Goal: Transaction & Acquisition: Purchase product/service

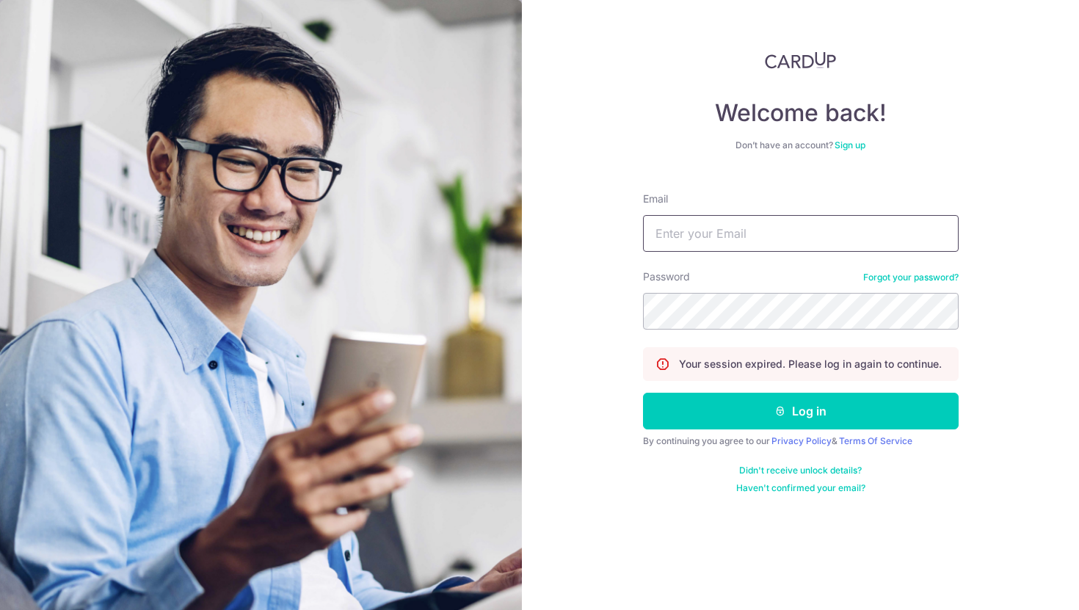
click at [752, 241] on input "Email" at bounding box center [801, 233] width 316 height 37
type input "[PERSON_NAME][EMAIL_ADDRESS][DOMAIN_NAME]"
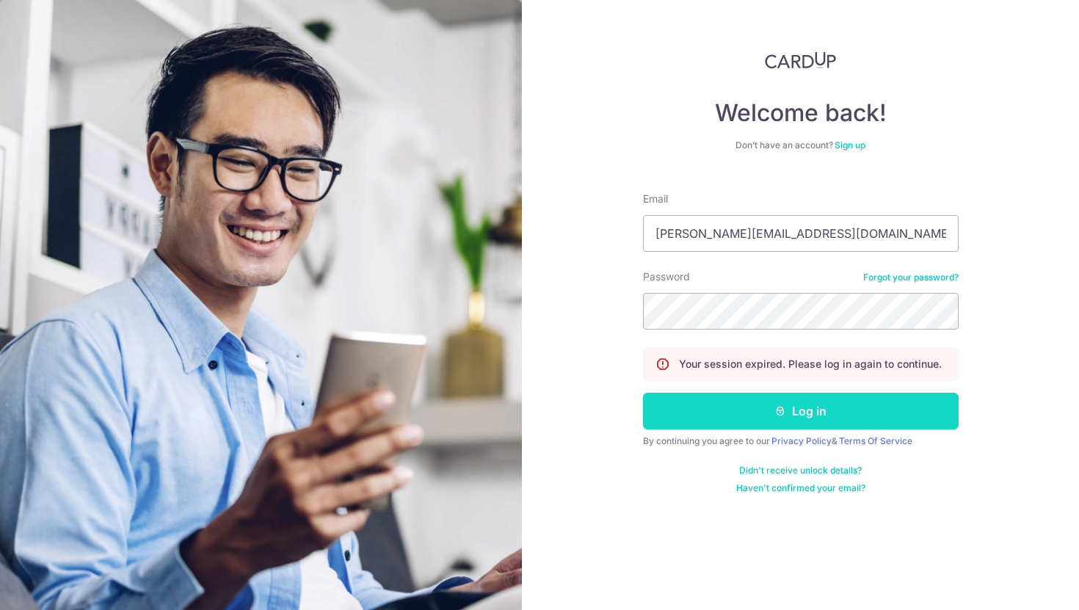
click at [793, 415] on button "Log in" at bounding box center [801, 411] width 316 height 37
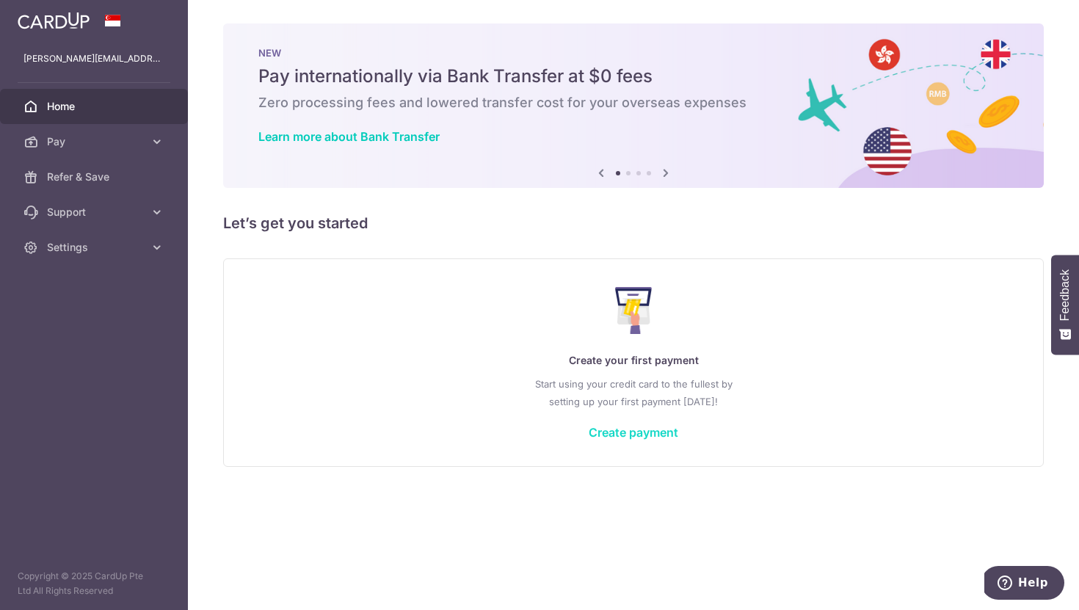
click at [662, 430] on link "Create payment" at bounding box center [634, 432] width 90 height 15
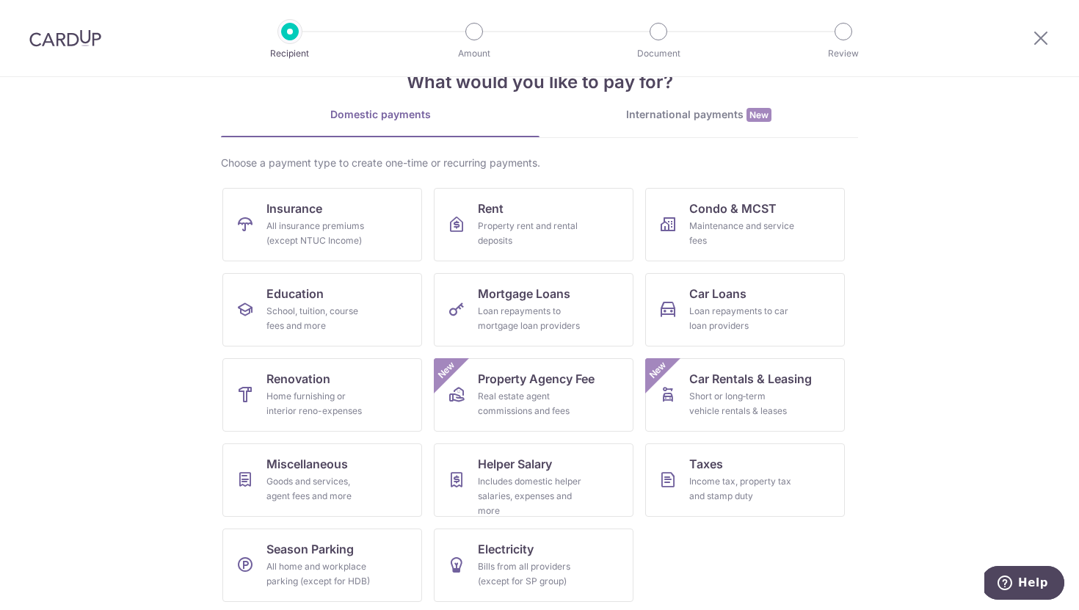
scroll to position [47, 0]
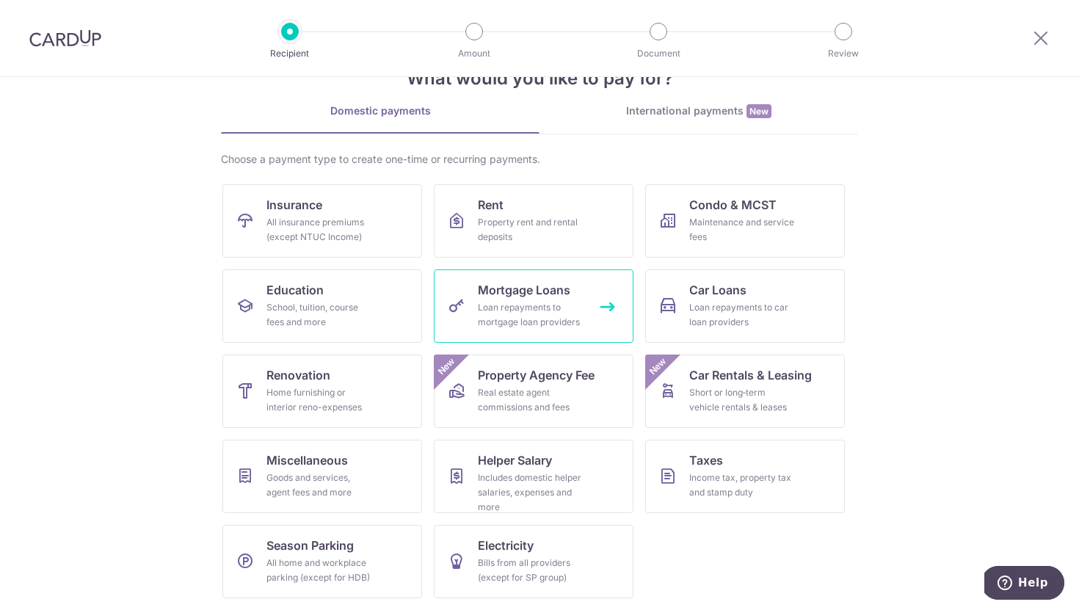
click at [553, 310] on div "Loan repayments to mortgage loan providers" at bounding box center [531, 314] width 106 height 29
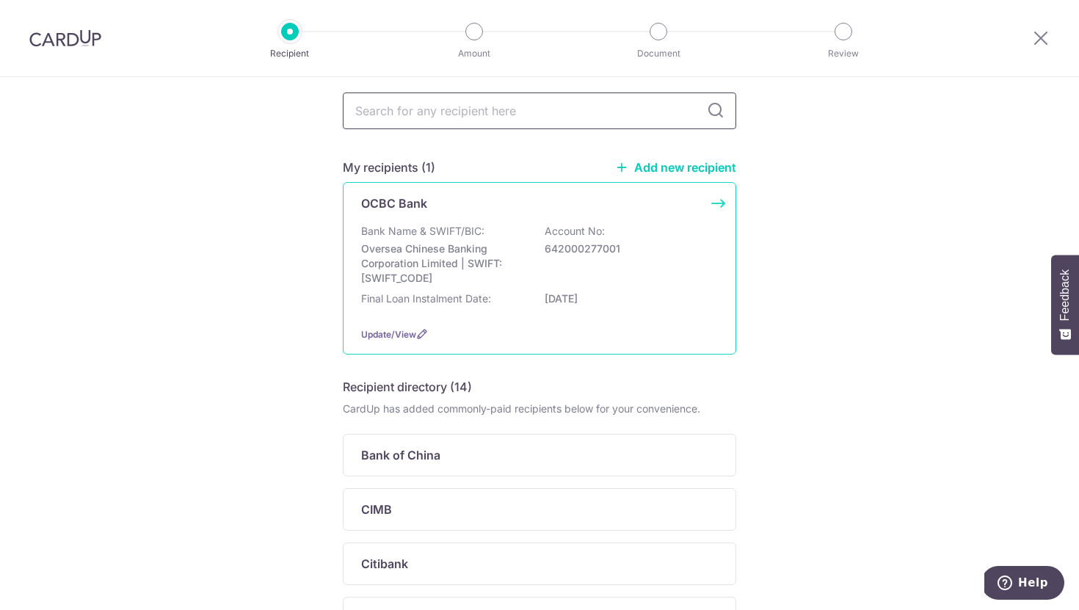
scroll to position [54, 0]
click at [591, 230] on p "Account No:" at bounding box center [574, 229] width 60 height 15
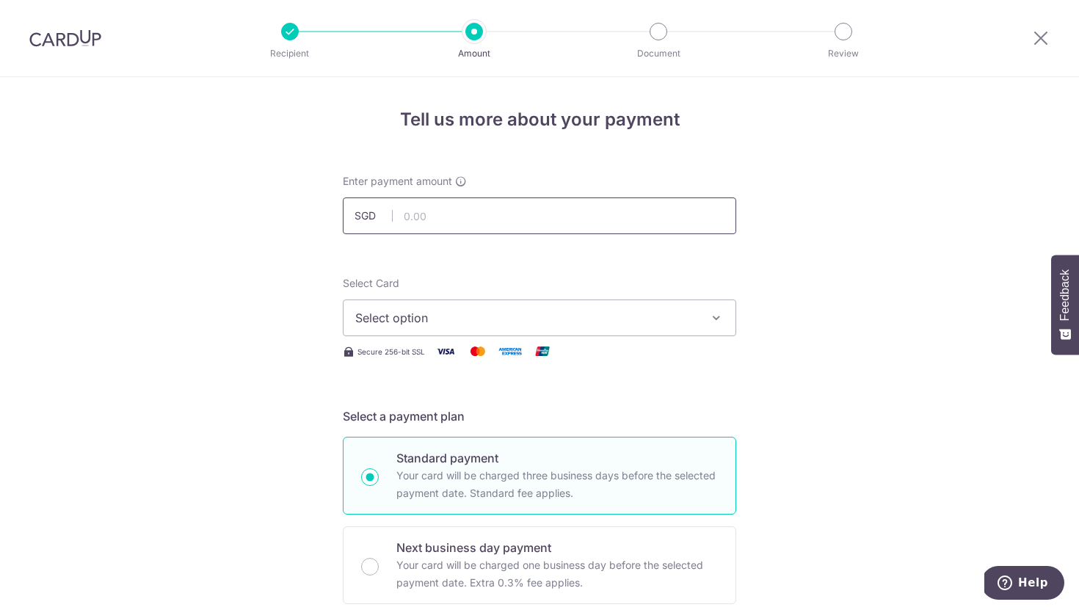
click at [487, 219] on input "text" at bounding box center [539, 215] width 393 height 37
paste input "7,542.70"
type input "7,542.70"
click at [489, 316] on span "Select option" at bounding box center [526, 318] width 342 height 18
click at [464, 357] on span "Add credit card" at bounding box center [553, 358] width 342 height 15
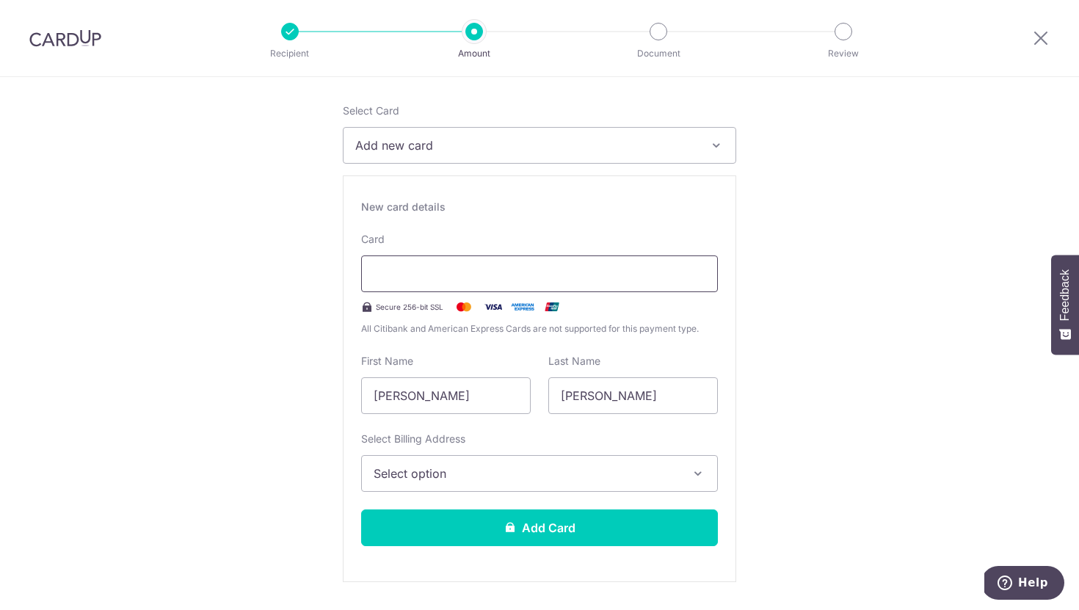
scroll to position [175, 0]
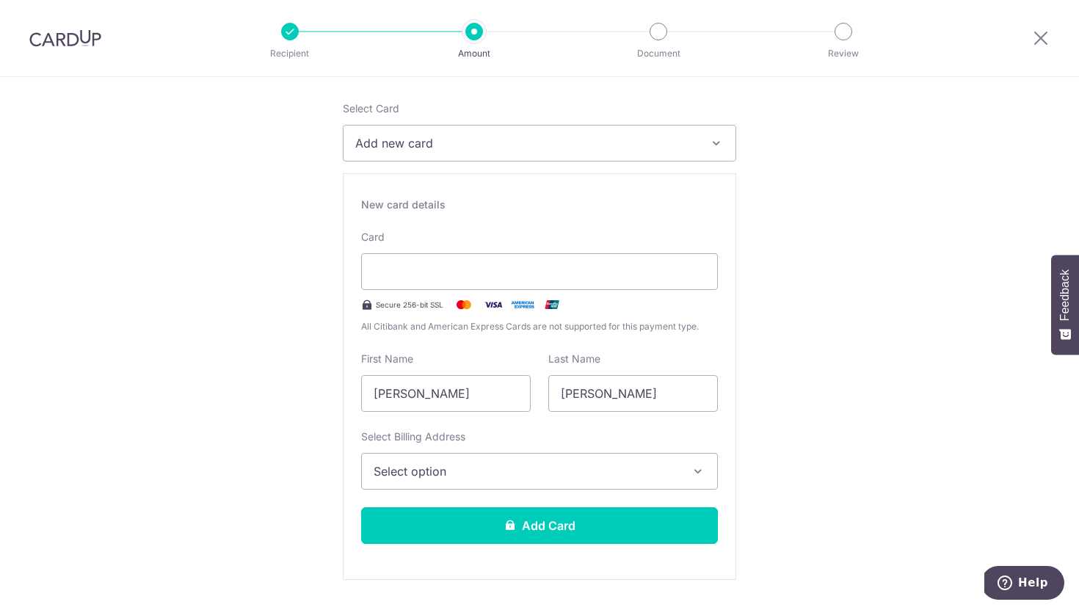
click at [498, 472] on span "Select option" at bounding box center [526, 471] width 305 height 18
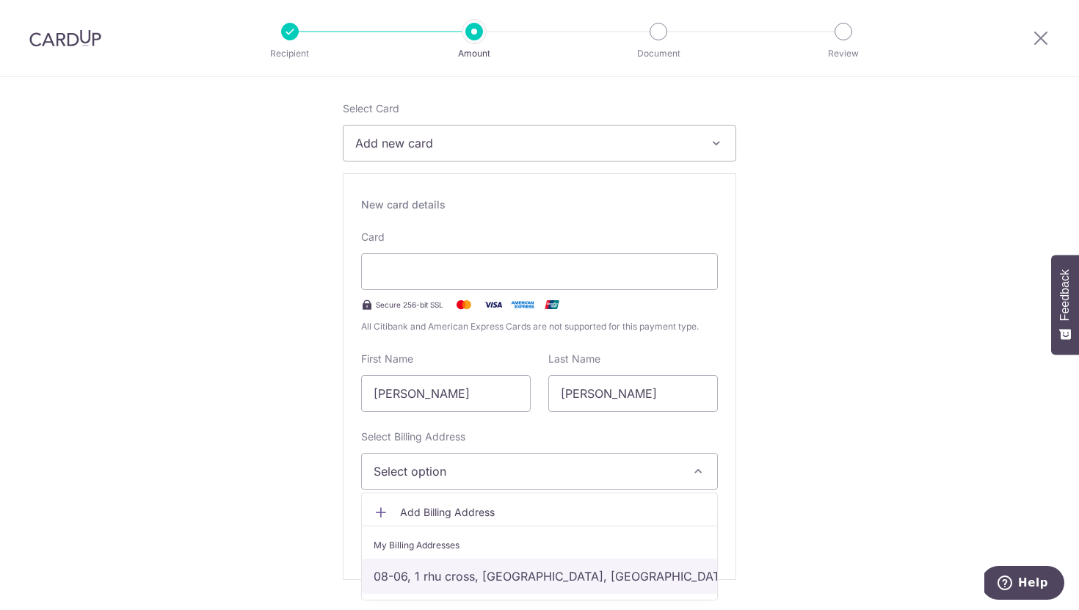
click at [471, 572] on link "08-06, 1 rhu cross, Singapore, Singapore-437431" at bounding box center [539, 575] width 355 height 35
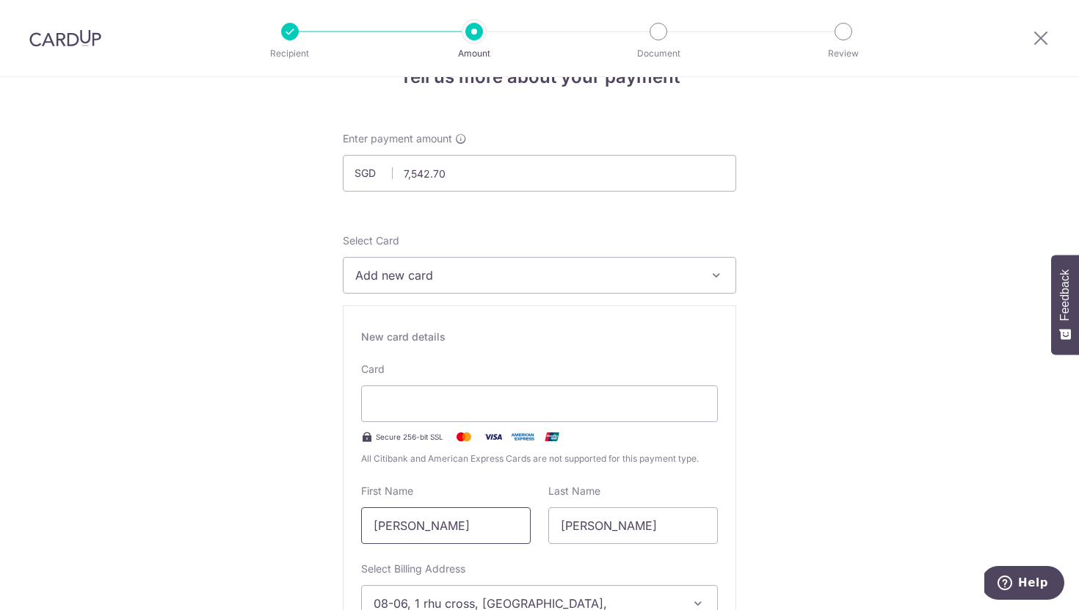
scroll to position [39, 0]
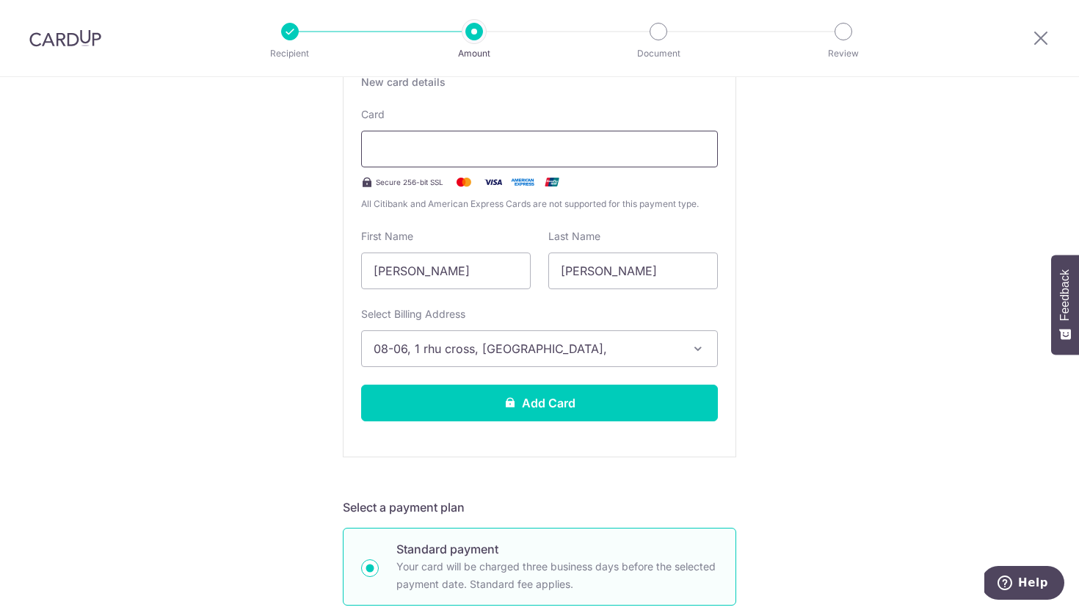
scroll to position [321, 0]
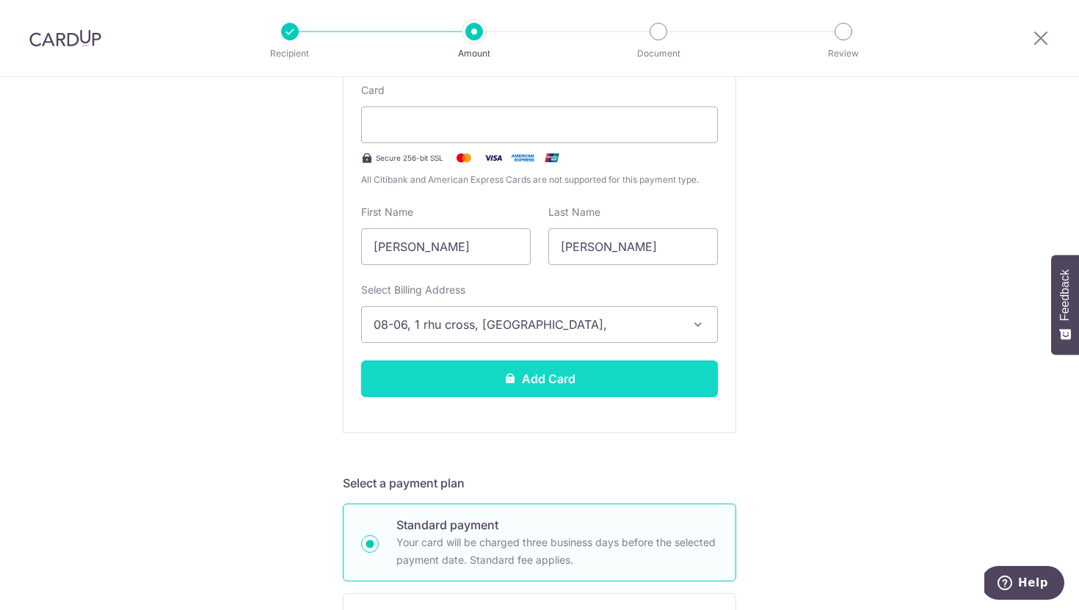
click at [569, 380] on button "Add Card" at bounding box center [539, 378] width 357 height 37
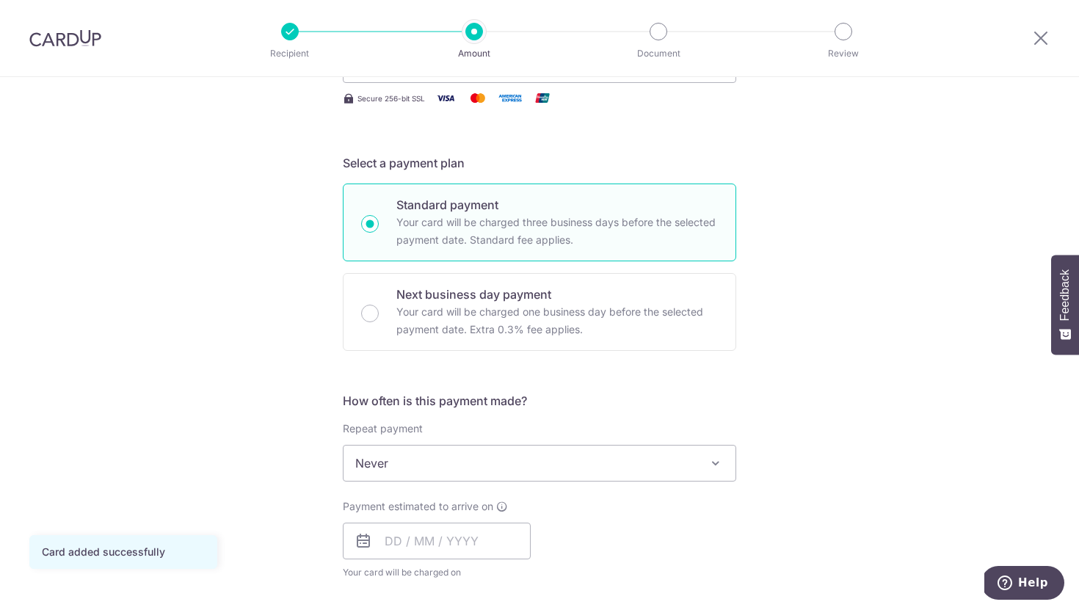
scroll to position [255, 0]
click at [717, 462] on span at bounding box center [716, 462] width 18 height 18
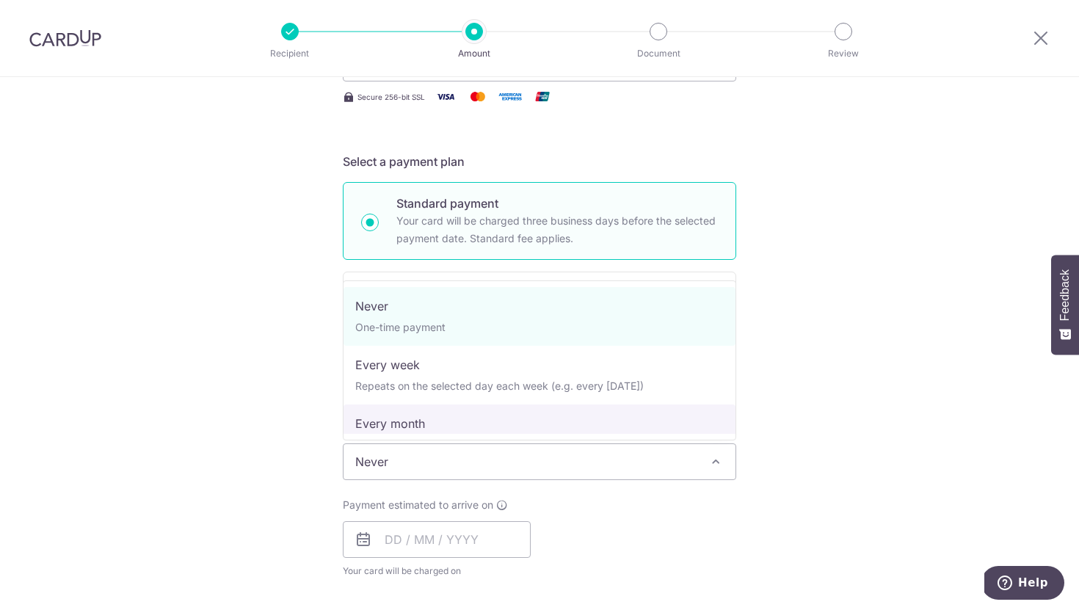
select select "3"
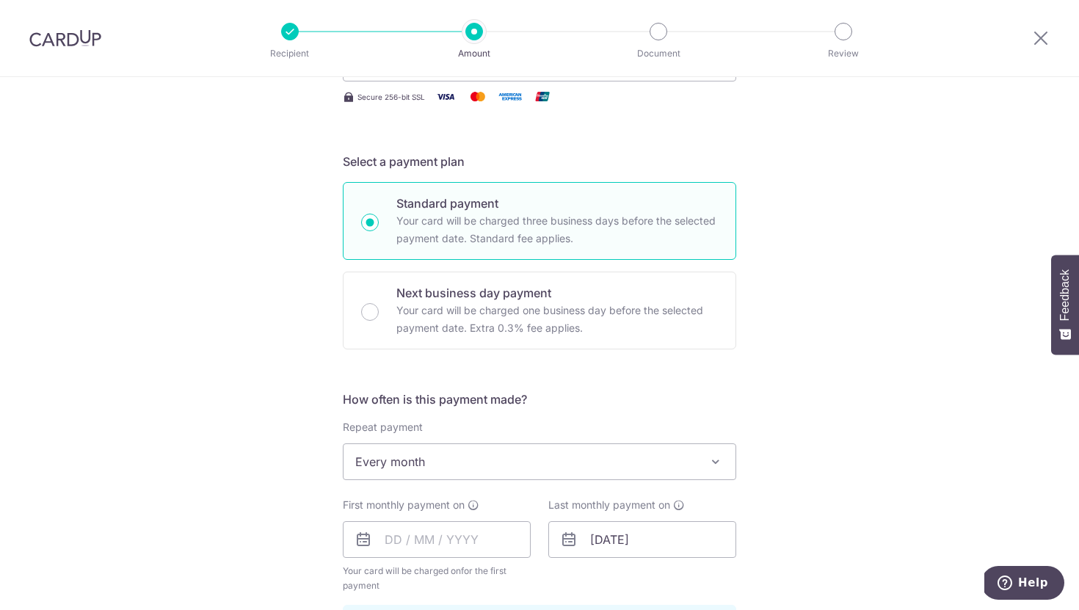
scroll to position [270, 0]
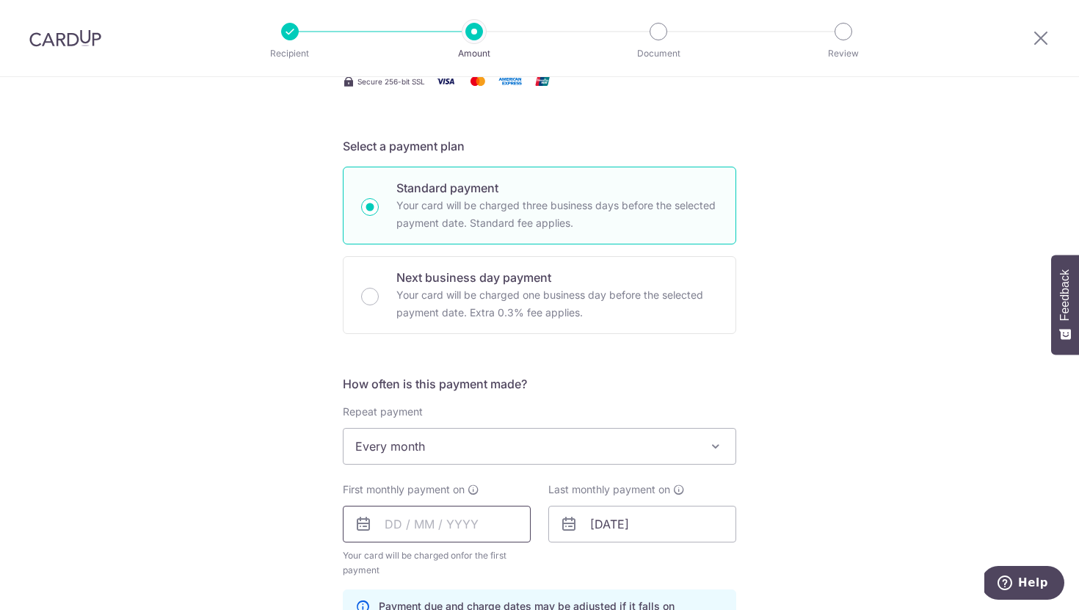
click at [466, 529] on input "text" at bounding box center [437, 524] width 188 height 37
type input "24/10/2025"
drag, startPoint x: 605, startPoint y: 528, endPoint x: 586, endPoint y: 527, distance: 19.1
click at [586, 527] on input "30/12/2028" at bounding box center [642, 524] width 188 height 37
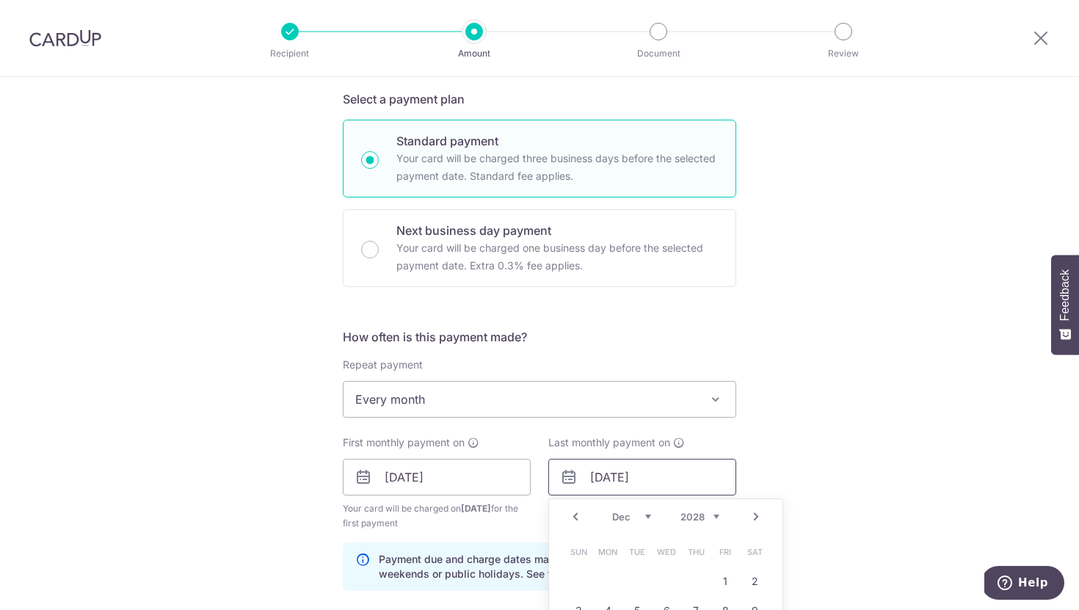
scroll to position [318, 0]
type input "24/12/2028"
click at [836, 451] on div "Tell us more about your payment Enter payment amount SGD 7,542.70 7542.70 Card …" at bounding box center [539, 460] width 1079 height 1402
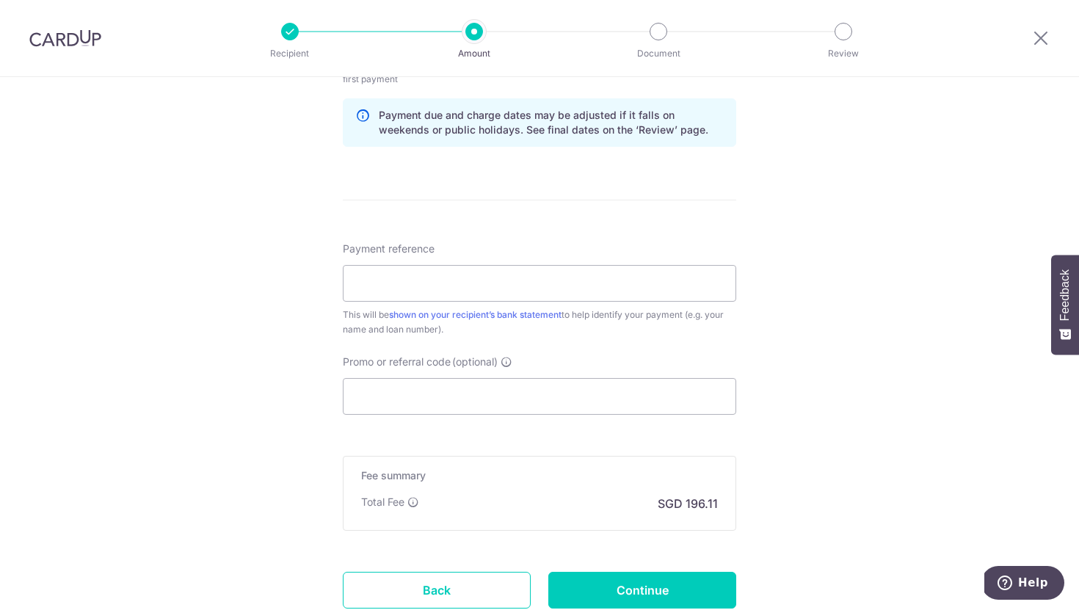
scroll to position [763, 0]
click at [407, 391] on input "Promo or referral code (optional)" at bounding box center [539, 394] width 393 height 37
paste input "3HOME25R"
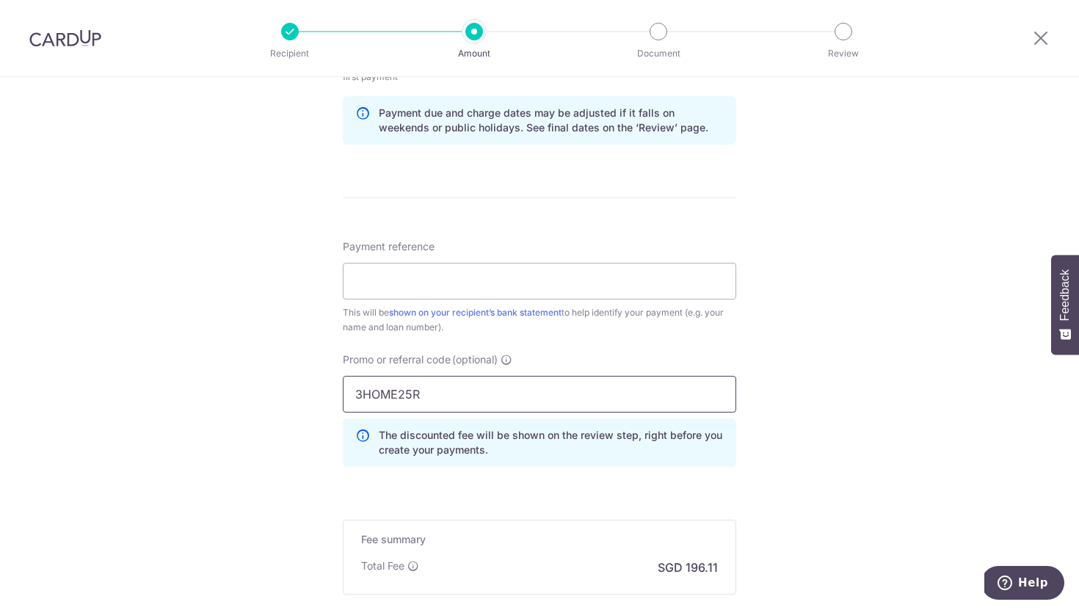
type input "3HOME25R"
click at [808, 443] on div "Tell us more about your payment Enter payment amount SGD 7,542.70 7542.70 Card …" at bounding box center [539, 48] width 1079 height 1468
click at [425, 287] on input "Payment reference" at bounding box center [539, 281] width 393 height 37
type input "O"
type input "10806CU"
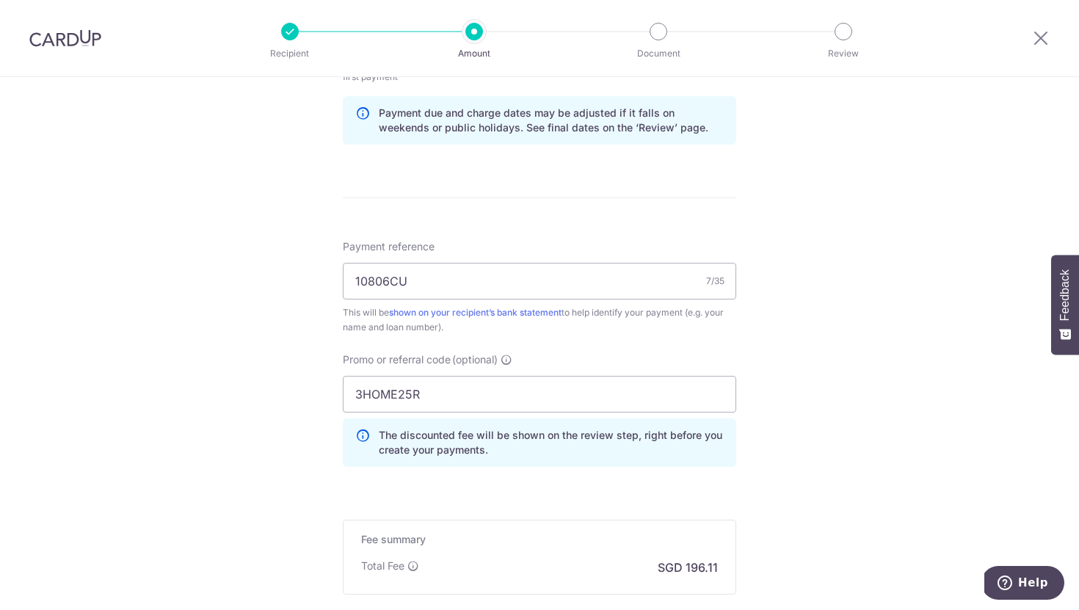
click at [770, 378] on div "Tell us more about your payment Enter payment amount SGD 7,542.70 7542.70 Card …" at bounding box center [539, 48] width 1079 height 1468
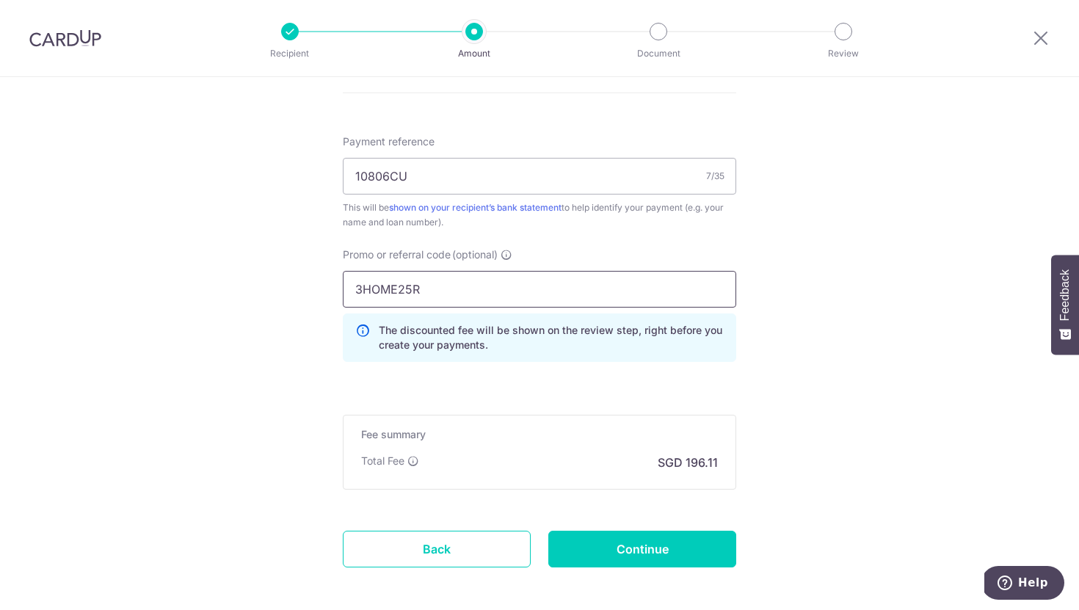
scroll to position [871, 0]
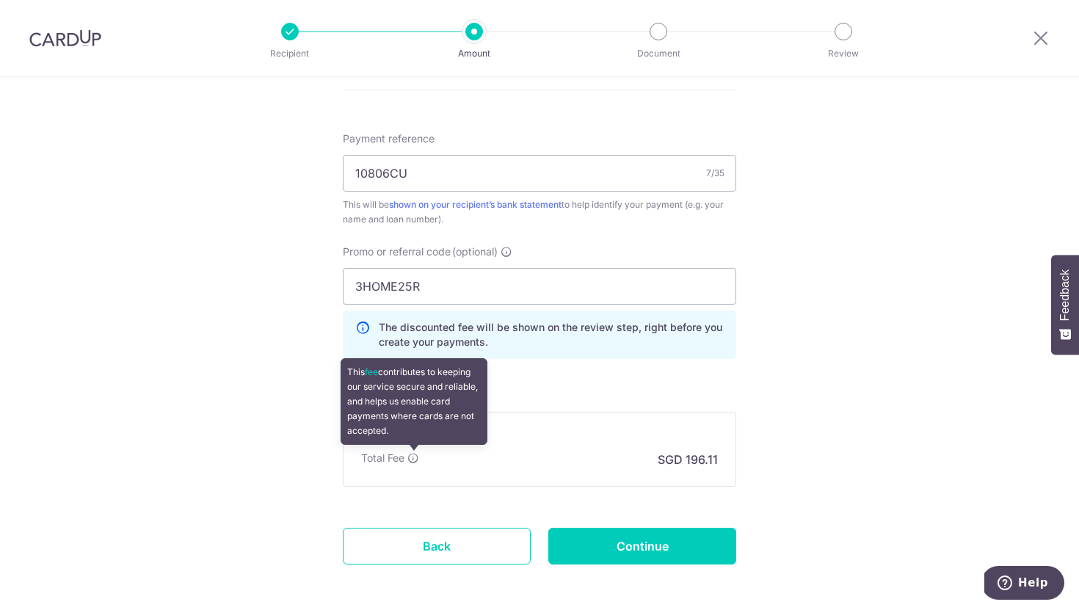
click at [416, 455] on icon at bounding box center [413, 458] width 12 height 12
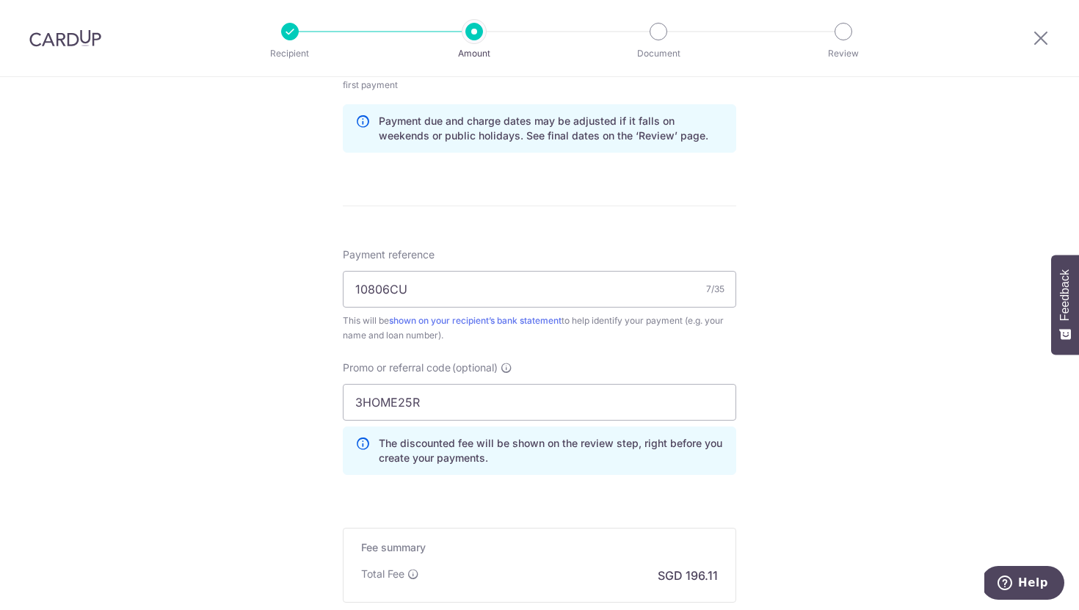
scroll to position [758, 0]
click at [540, 403] on input "3HOME25R" at bounding box center [539, 399] width 393 height 37
click button "Add Card" at bounding box center [0, 0] width 0 height 0
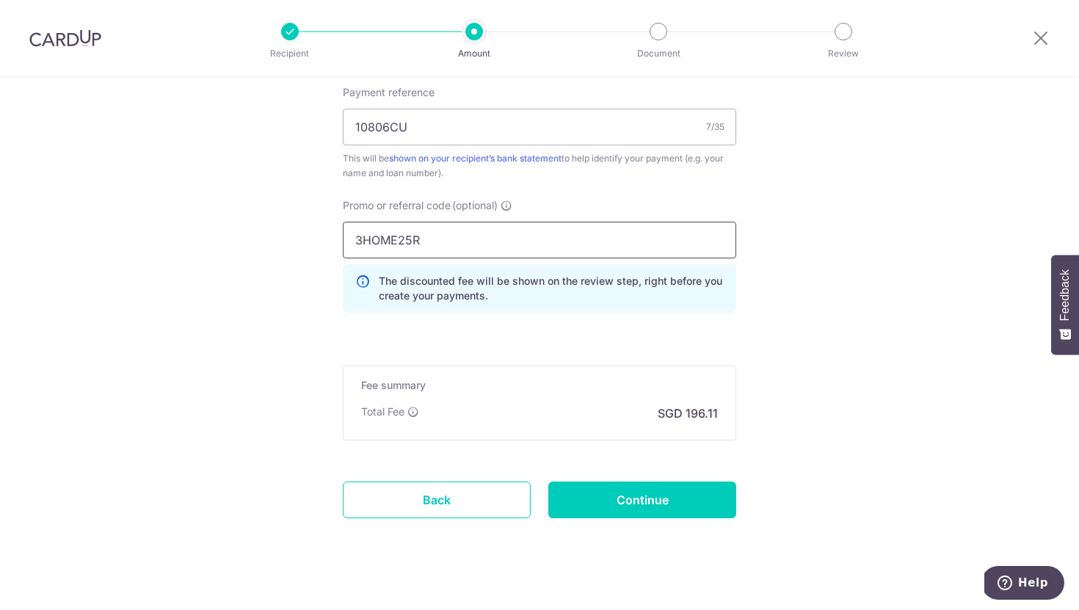
scroll to position [928, 0]
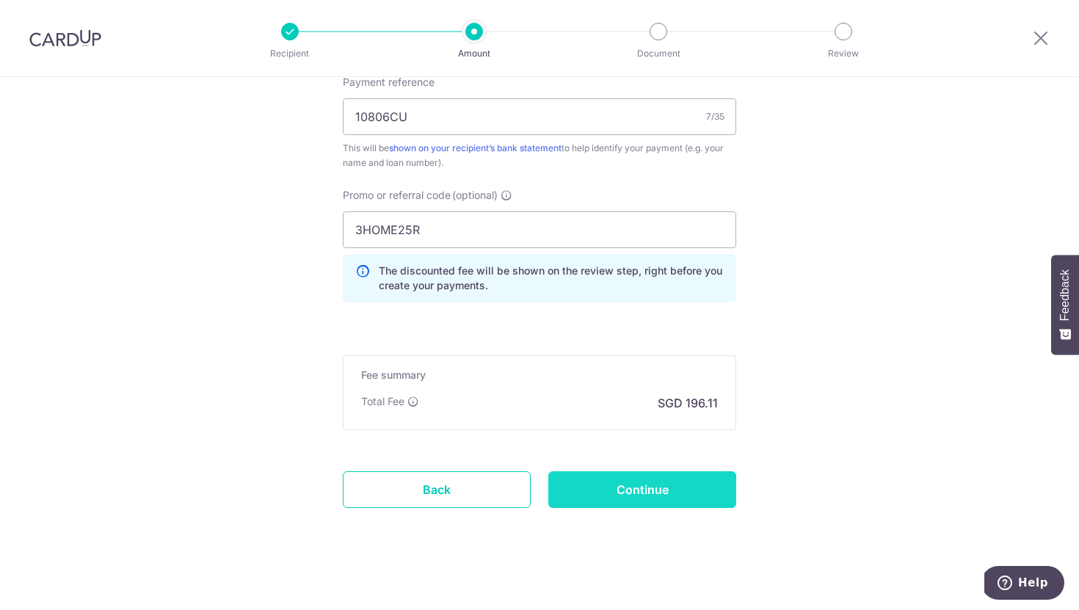
click at [622, 494] on input "Continue" at bounding box center [642, 489] width 188 height 37
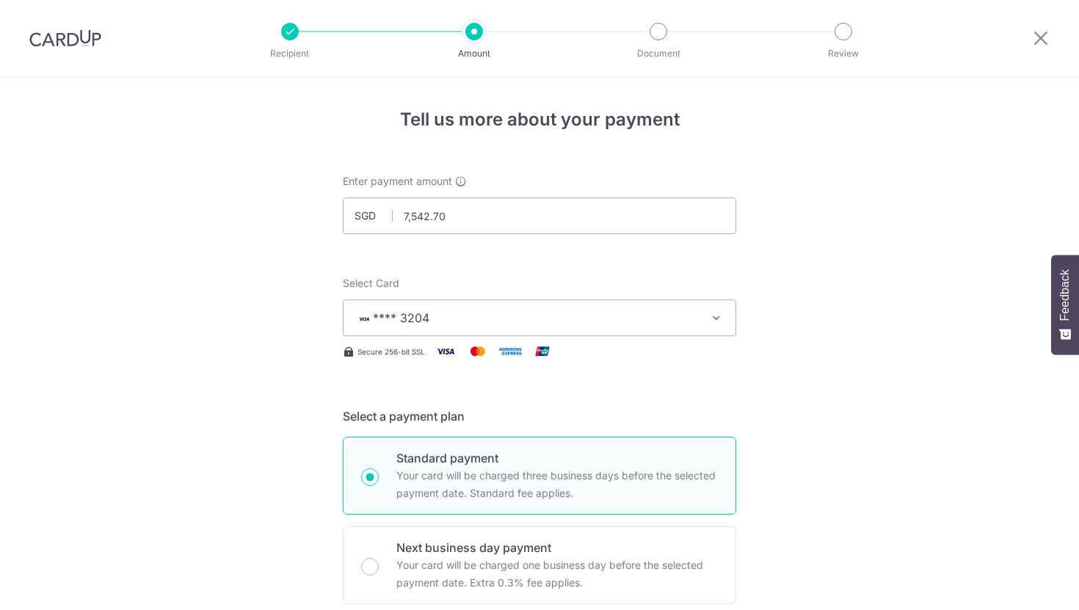
scroll to position [881, 0]
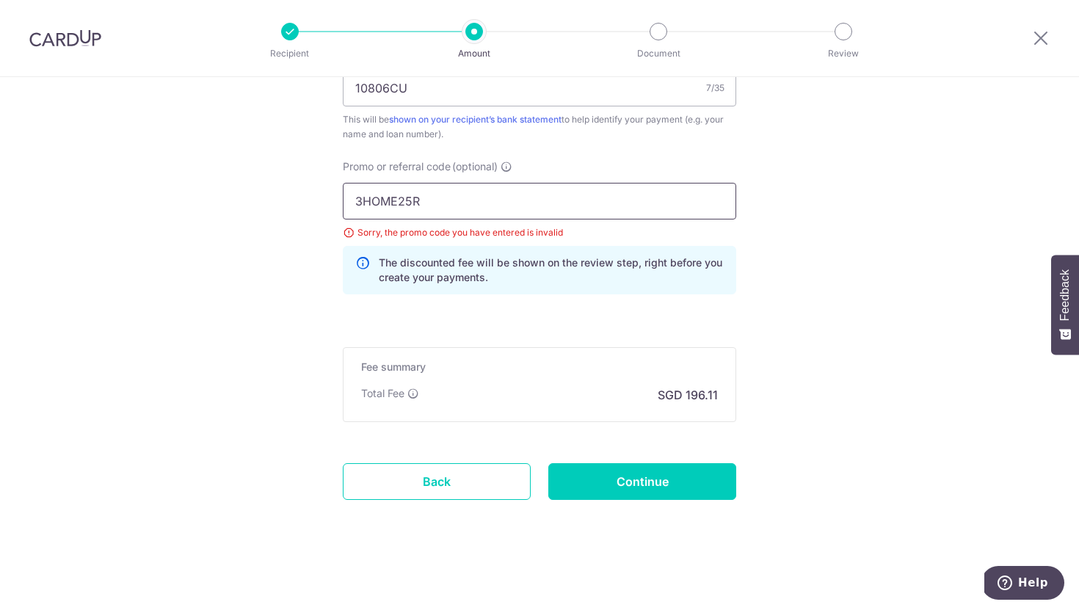
drag, startPoint x: 451, startPoint y: 193, endPoint x: 302, endPoint y: 198, distance: 149.8
drag, startPoint x: 429, startPoint y: 203, endPoint x: 336, endPoint y: 204, distance: 92.5
click at [336, 204] on div "Promo or referral code (optional) 3HOME25R Sorry, the promo code you have enter…" at bounding box center [539, 232] width 411 height 147
paste input "REC185"
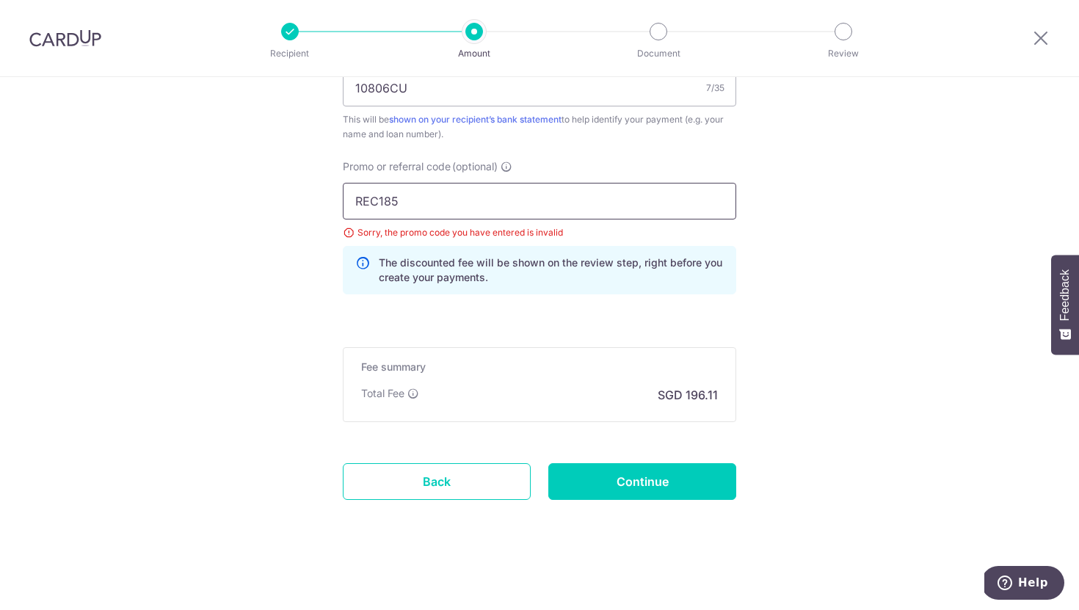
type input "REC185"
click at [676, 348] on div "Fee summary Base fee $ 196.11 Extend fee Next-day fee Total Fee SGD 196.11" at bounding box center [539, 384] width 393 height 75
click at [641, 479] on input "Continue" at bounding box center [642, 481] width 188 height 37
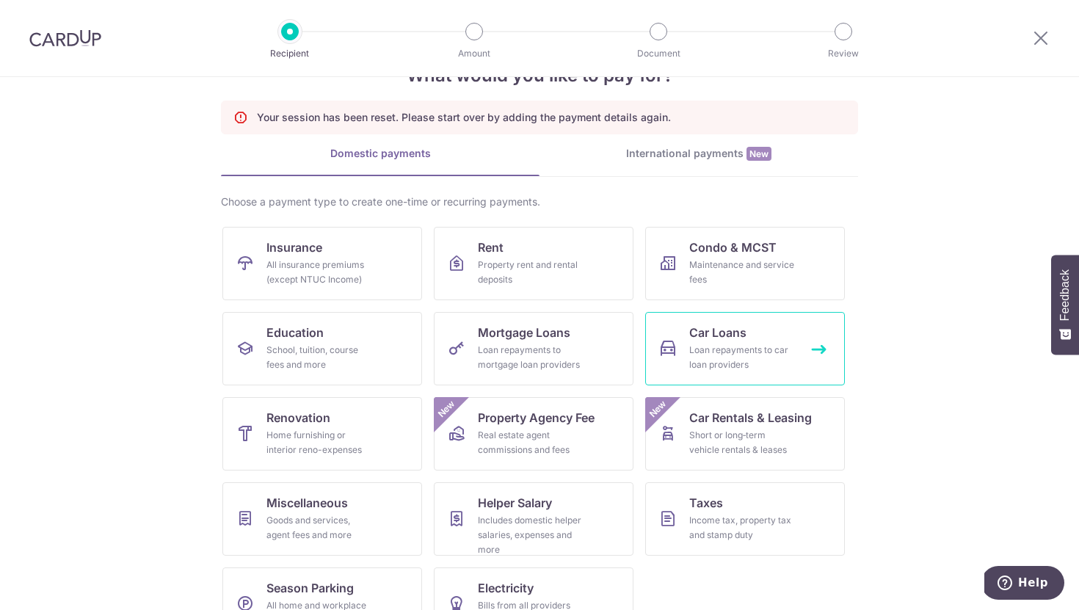
scroll to position [92, 0]
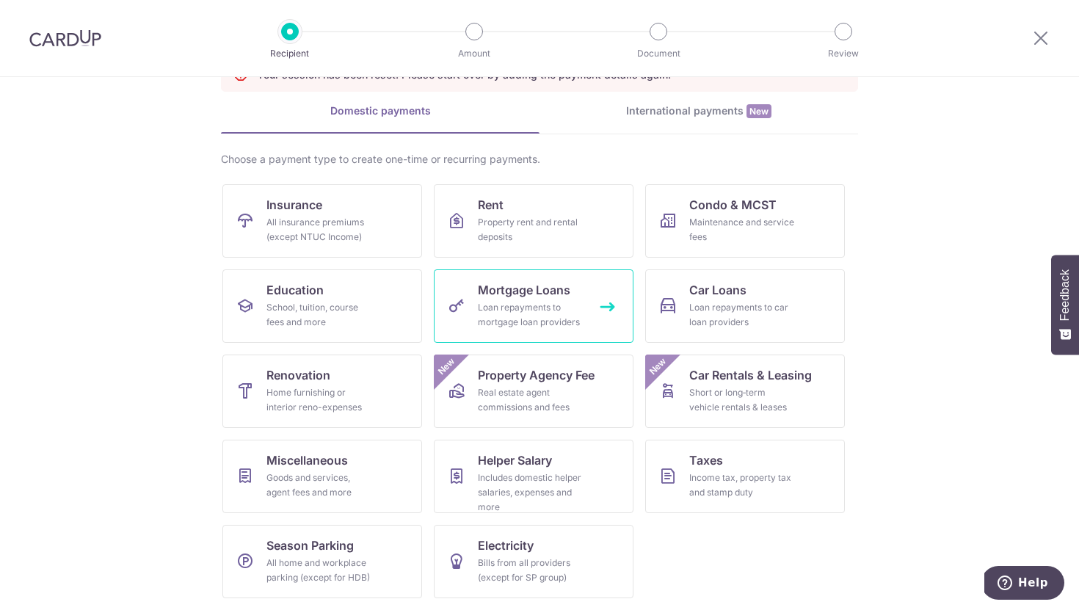
click at [549, 306] on div "Loan repayments to mortgage loan providers" at bounding box center [531, 314] width 106 height 29
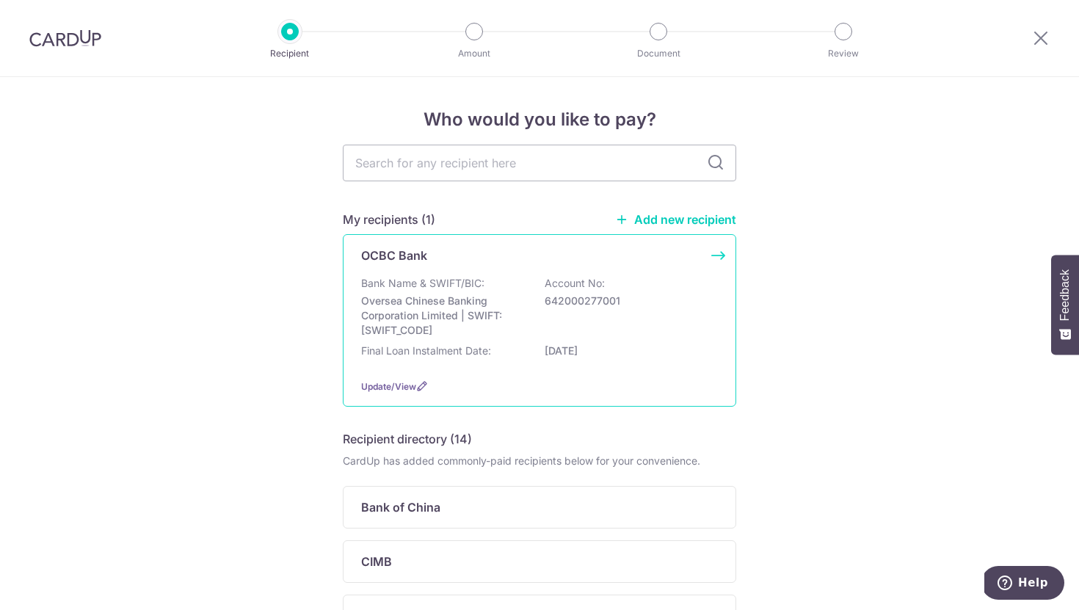
click at [523, 285] on div "Bank Name & SWIFT/BIC: Oversea Chinese Banking Corporation Limited | SWIFT: [SW…" at bounding box center [539, 307] width 357 height 62
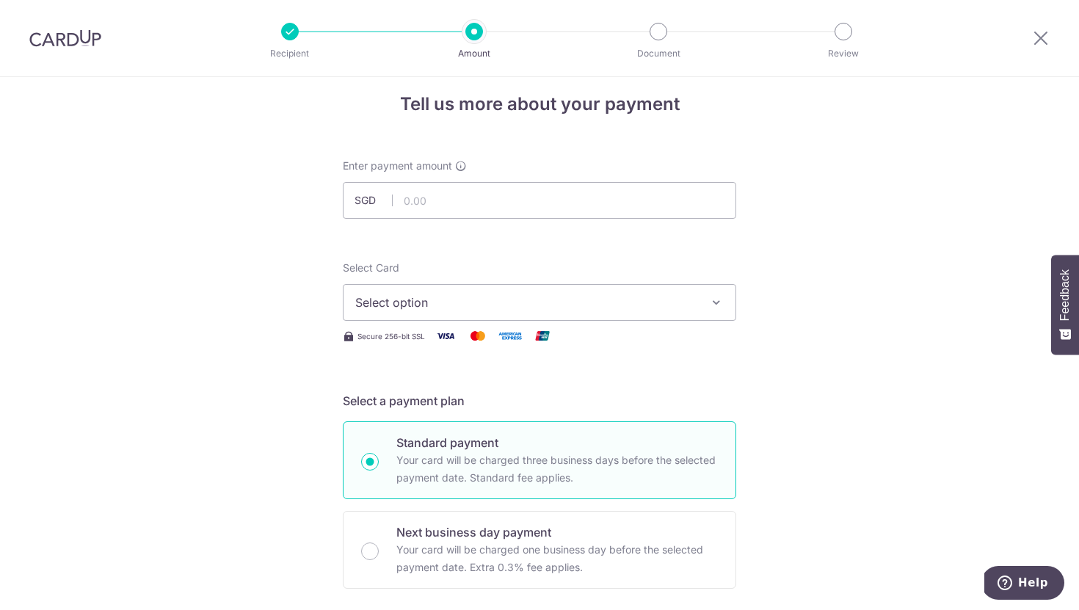
scroll to position [16, 0]
click at [489, 197] on input "text" at bounding box center [539, 199] width 393 height 37
type input "7,542.70"
click at [433, 294] on span "Select option" at bounding box center [526, 302] width 342 height 18
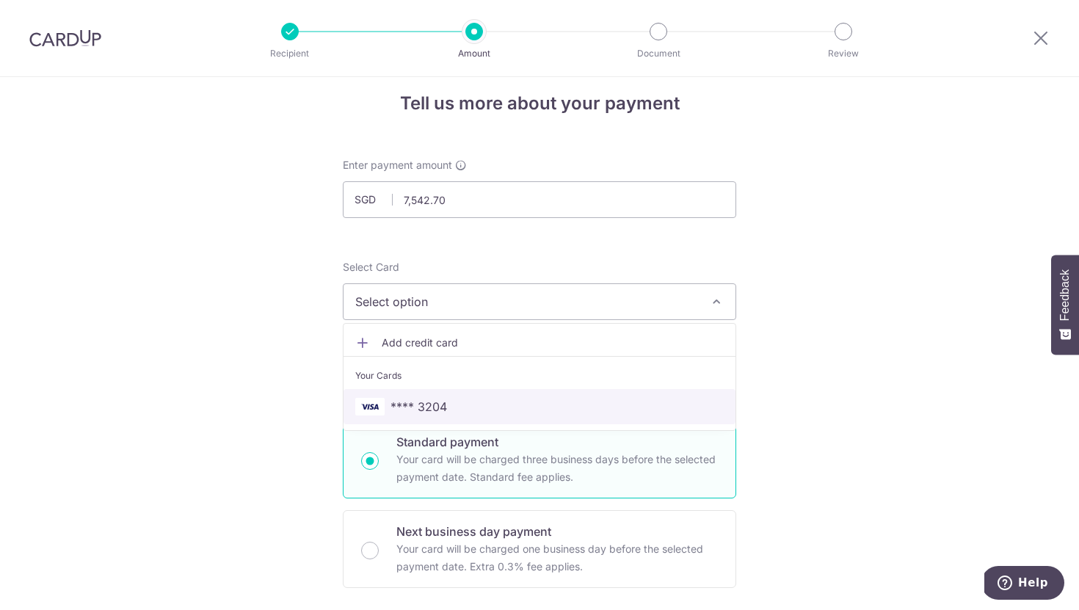
click at [424, 398] on span "**** 3204" at bounding box center [418, 407] width 57 height 18
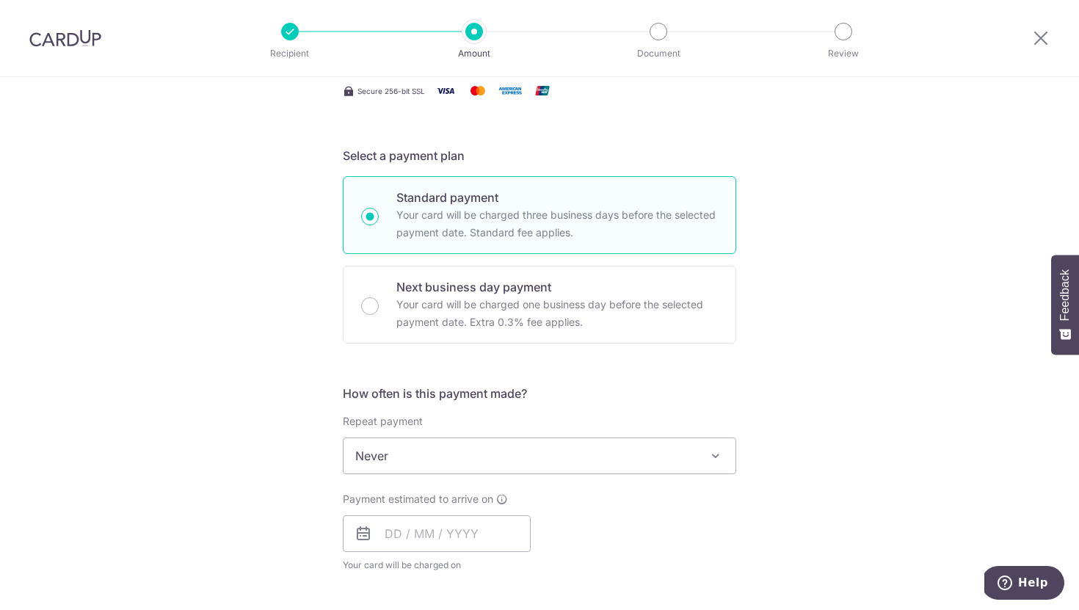
scroll to position [274, 0]
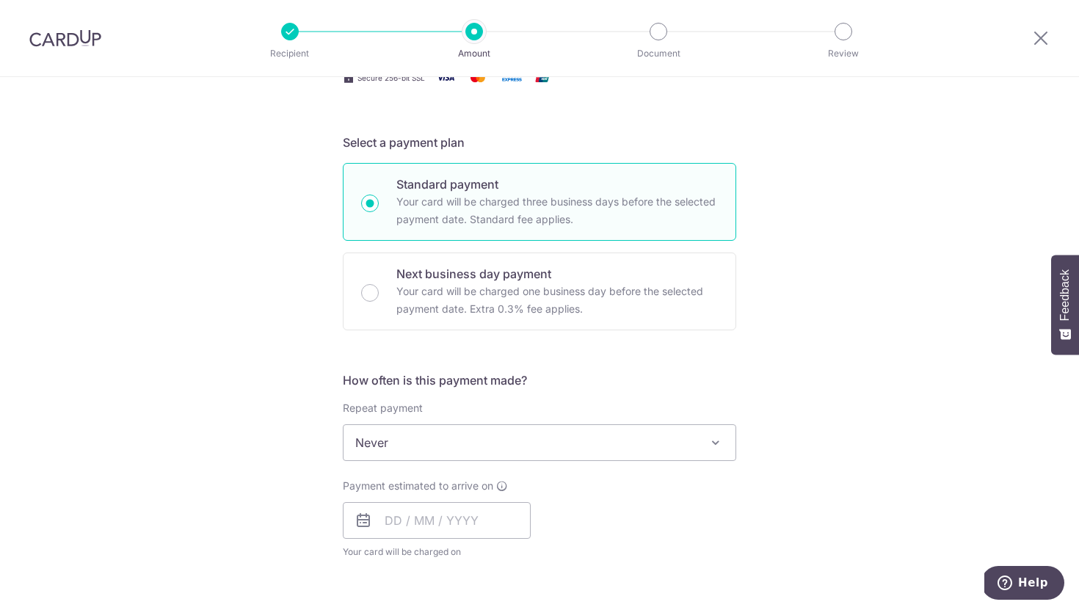
click at [415, 437] on span "Never" at bounding box center [539, 442] width 392 height 35
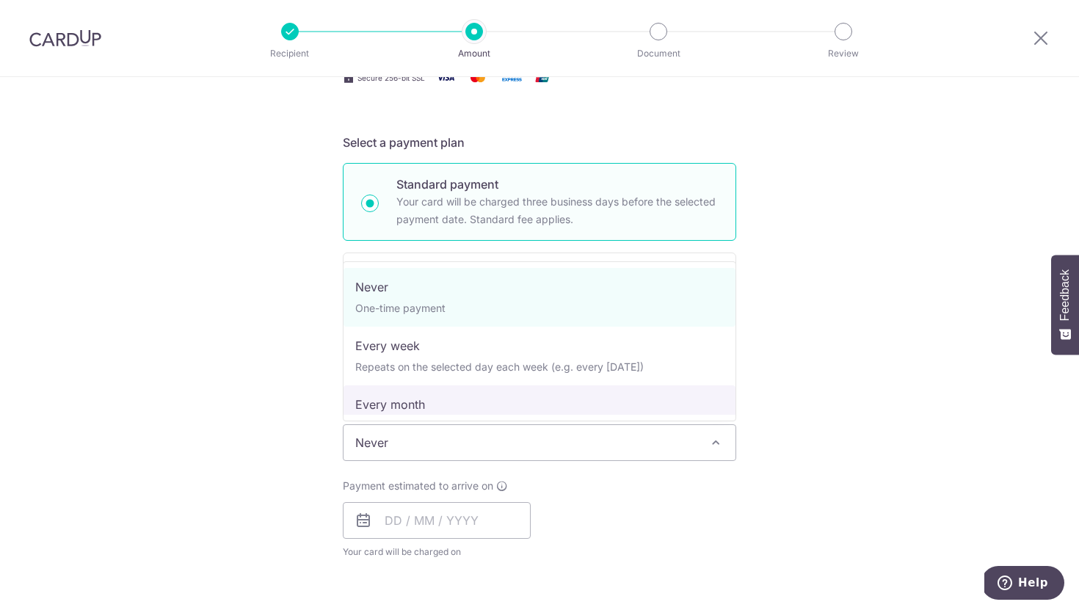
select select "3"
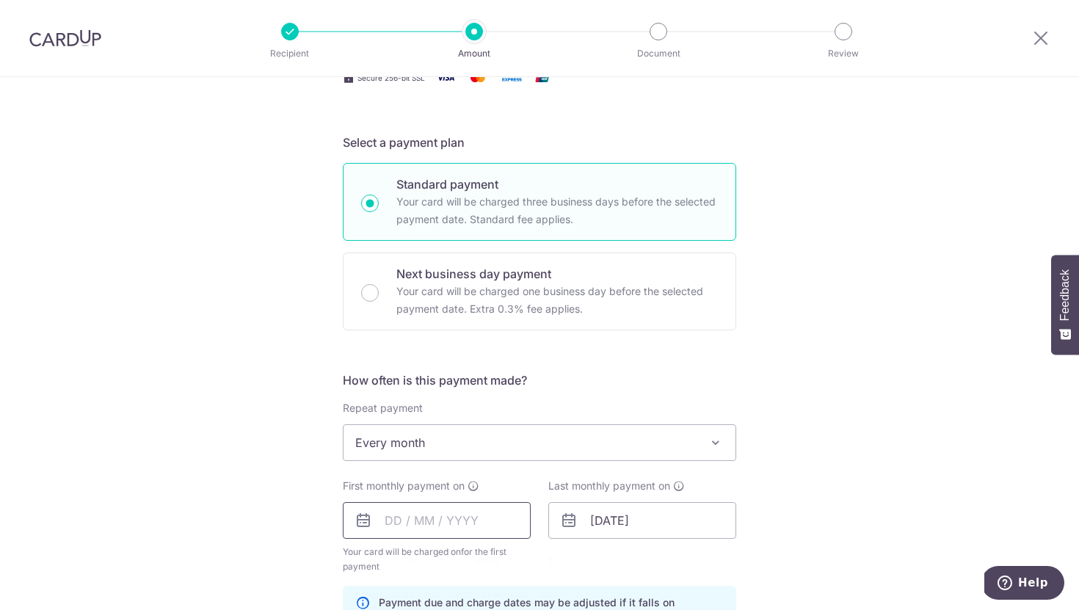
click at [395, 523] on input "text" at bounding box center [437, 520] width 188 height 37
type input "[DATE]"
click at [587, 520] on input "[DATE]" at bounding box center [642, 520] width 188 height 37
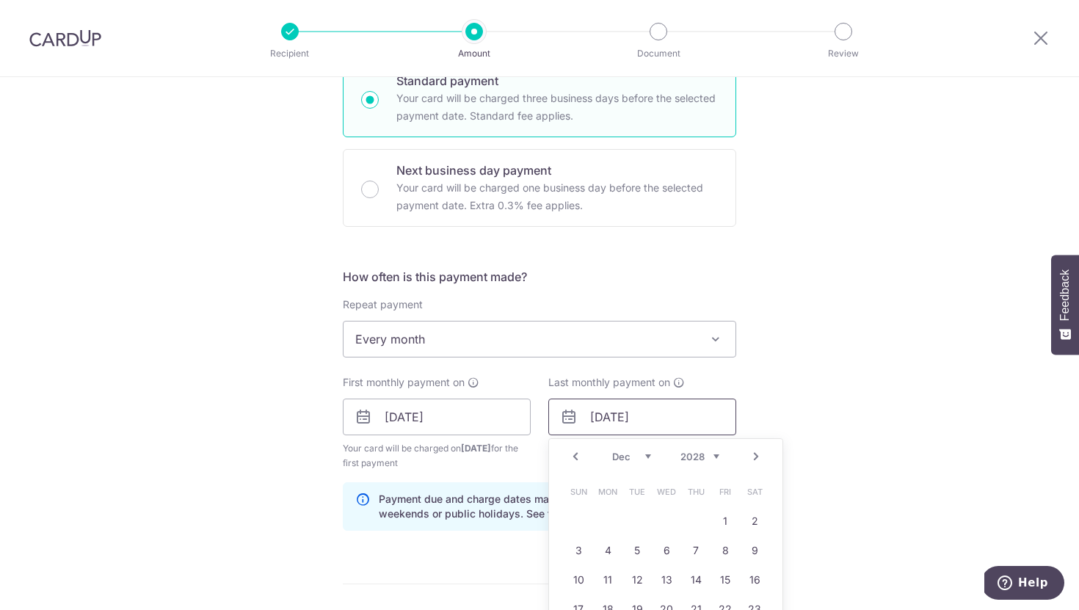
scroll to position [417, 0]
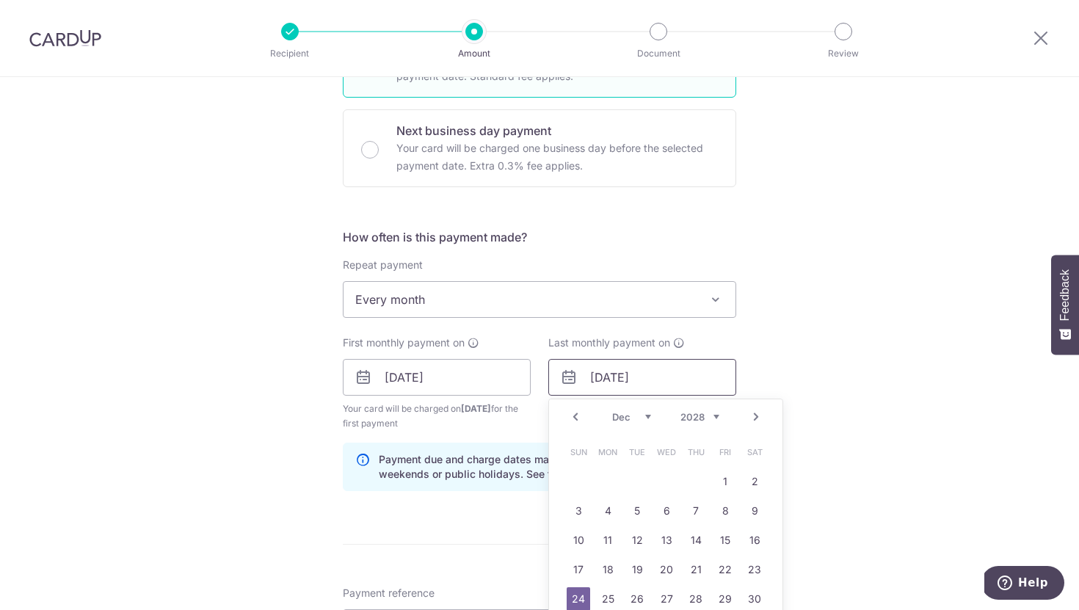
type input "[DATE]"
click at [830, 489] on div "Tell us more about your payment Enter payment amount SGD 7,542.70 7542.70 Selec…" at bounding box center [539, 361] width 1079 height 1402
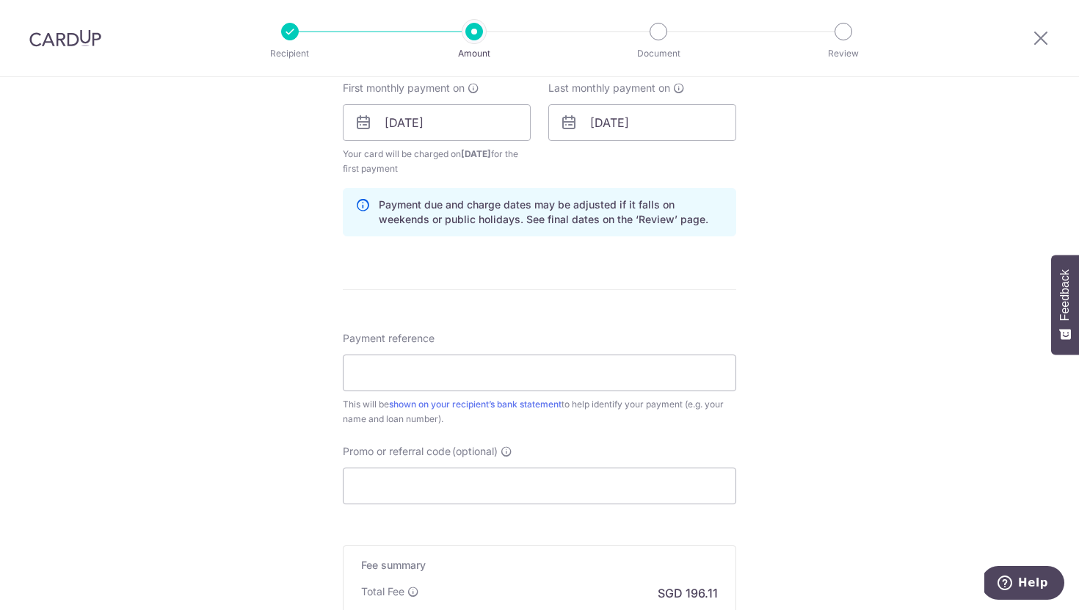
scroll to position [673, 0]
click at [505, 367] on input "Payment reference" at bounding box center [539, 371] width 393 height 37
type input "10806CU"
click at [429, 481] on input "Promo or referral code (optional)" at bounding box center [539, 484] width 393 height 37
click at [444, 475] on input "Promo or referral code (optional)" at bounding box center [539, 484] width 393 height 37
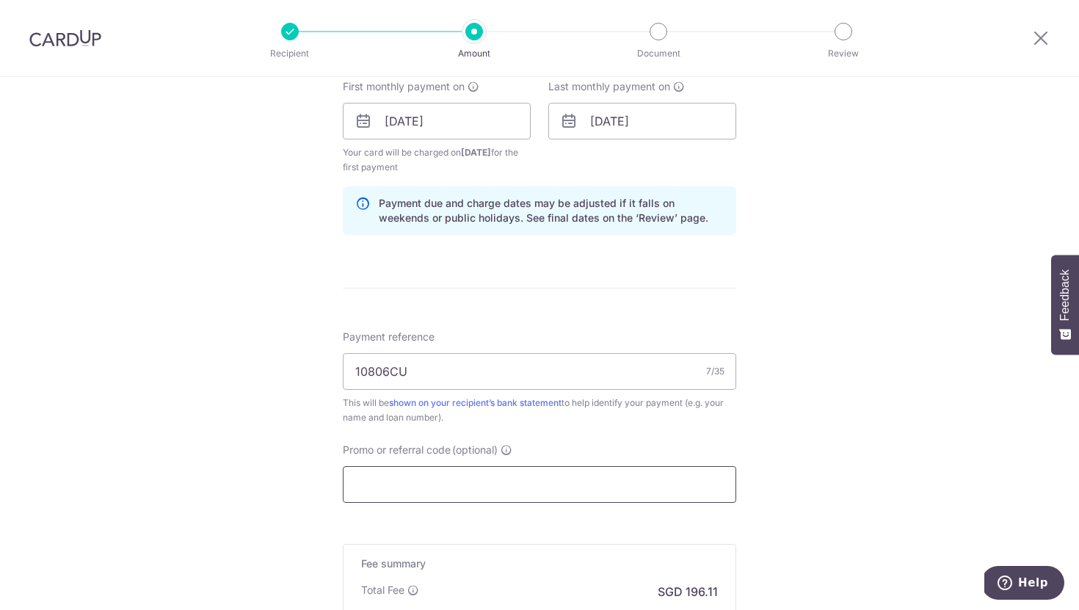
click at [404, 484] on input "Promo or referral code (optional)" at bounding box center [539, 484] width 393 height 37
paste input "REC185"
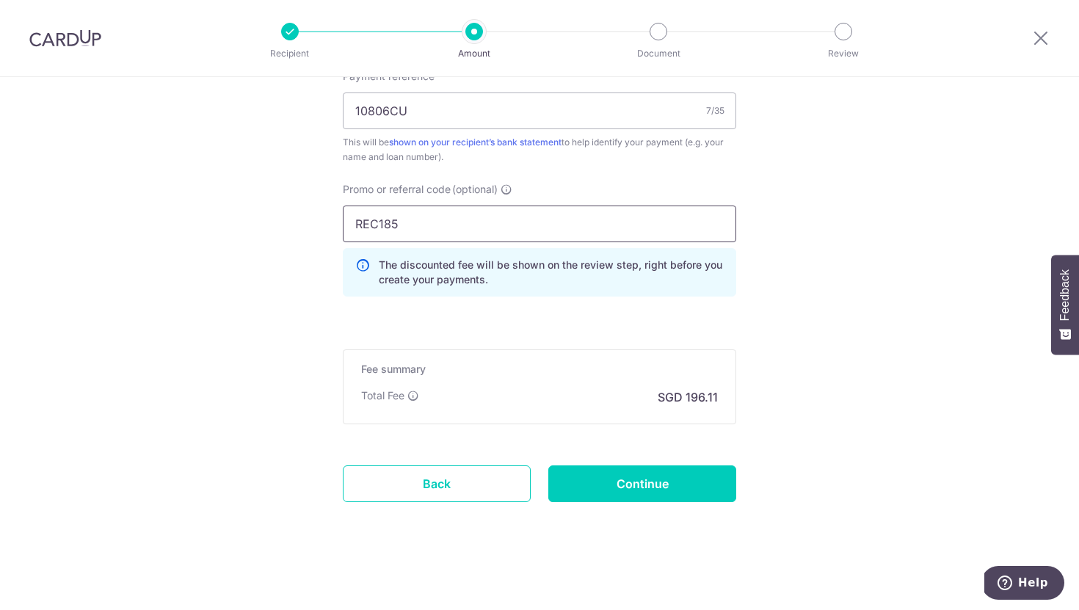
scroll to position [936, 0]
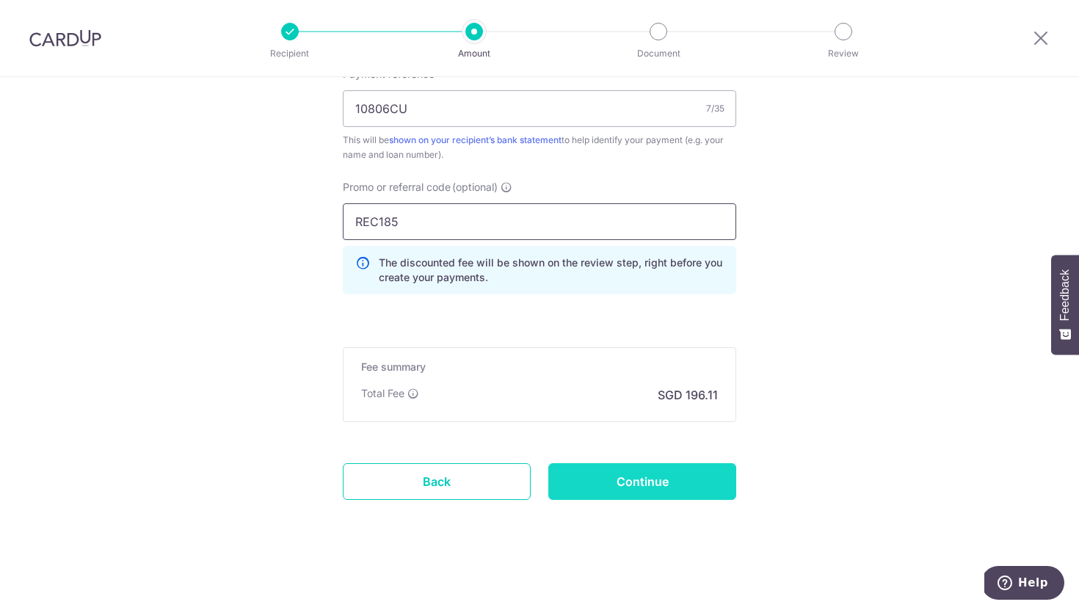
type input "REC185"
click at [665, 489] on input "Continue" at bounding box center [642, 481] width 188 height 37
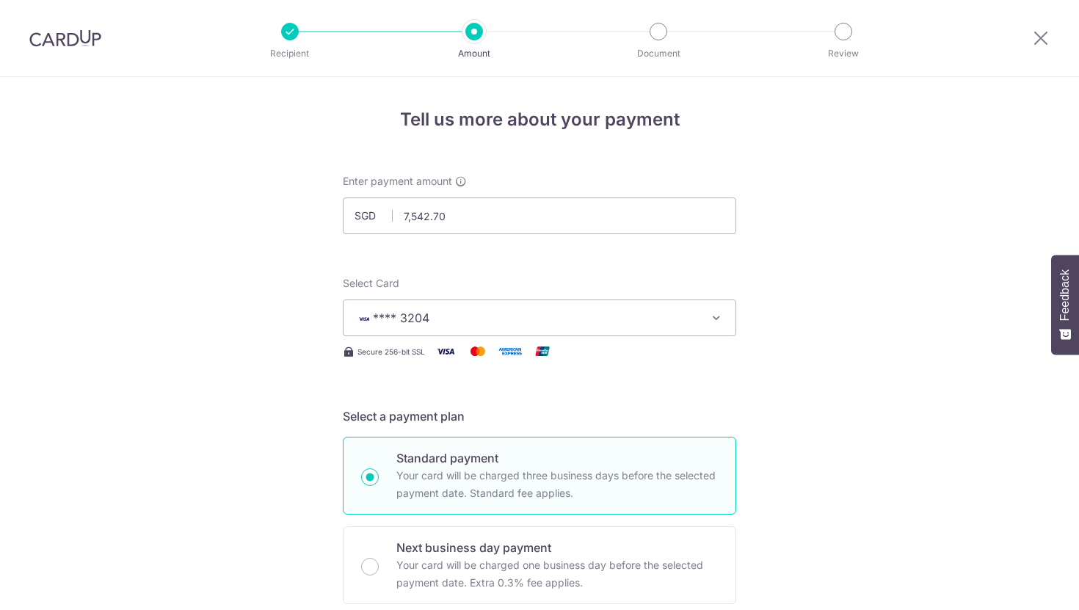
scroll to position [881, 0]
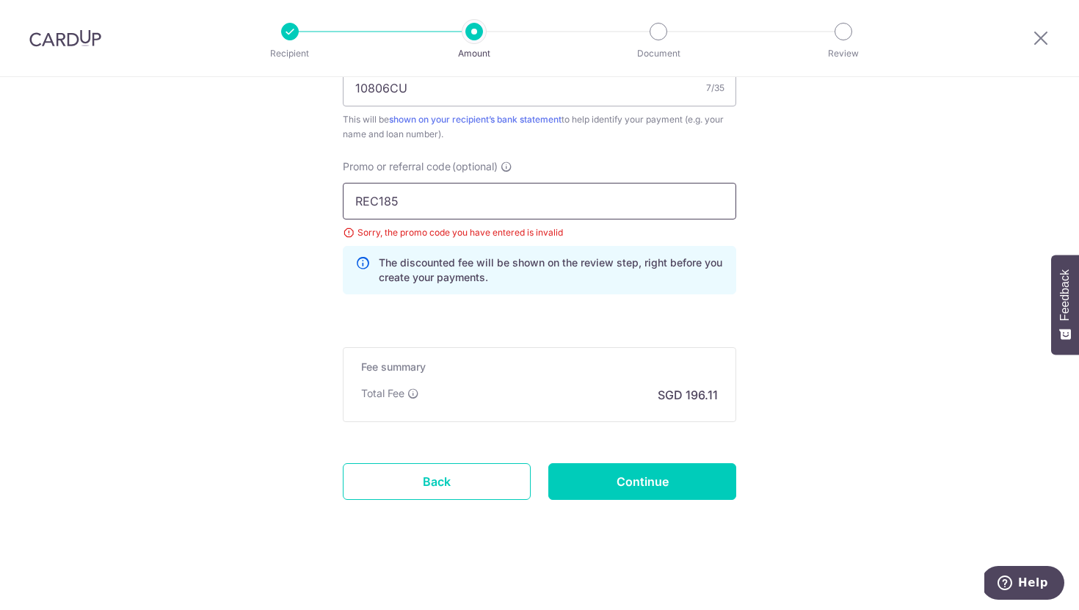
click at [451, 202] on input "REC185" at bounding box center [539, 201] width 393 height 37
click at [364, 202] on input "REC185" at bounding box center [539, 201] width 393 height 37
type input "REC185"
click at [612, 474] on input "Continue" at bounding box center [642, 481] width 188 height 37
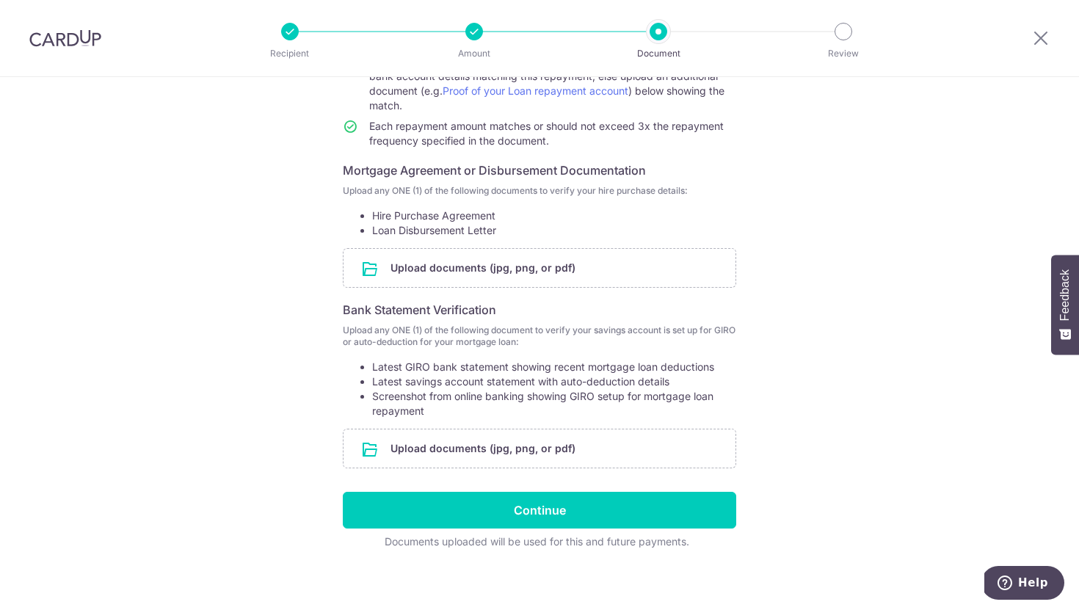
scroll to position [197, 0]
